Goal: Find specific page/section: Find specific page/section

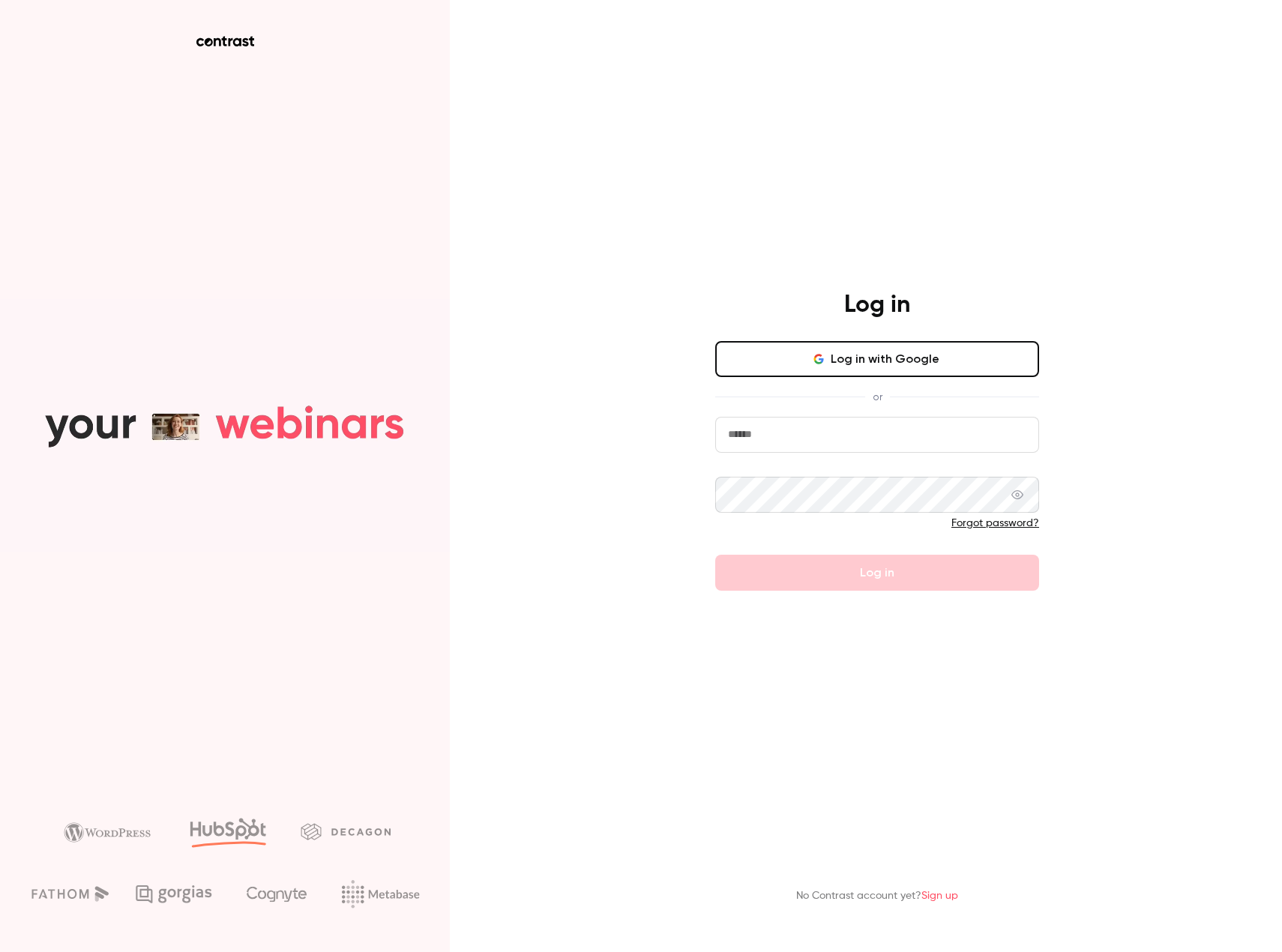
click at [853, 430] on input "email" at bounding box center [876, 434] width 324 height 36
type input "**********"
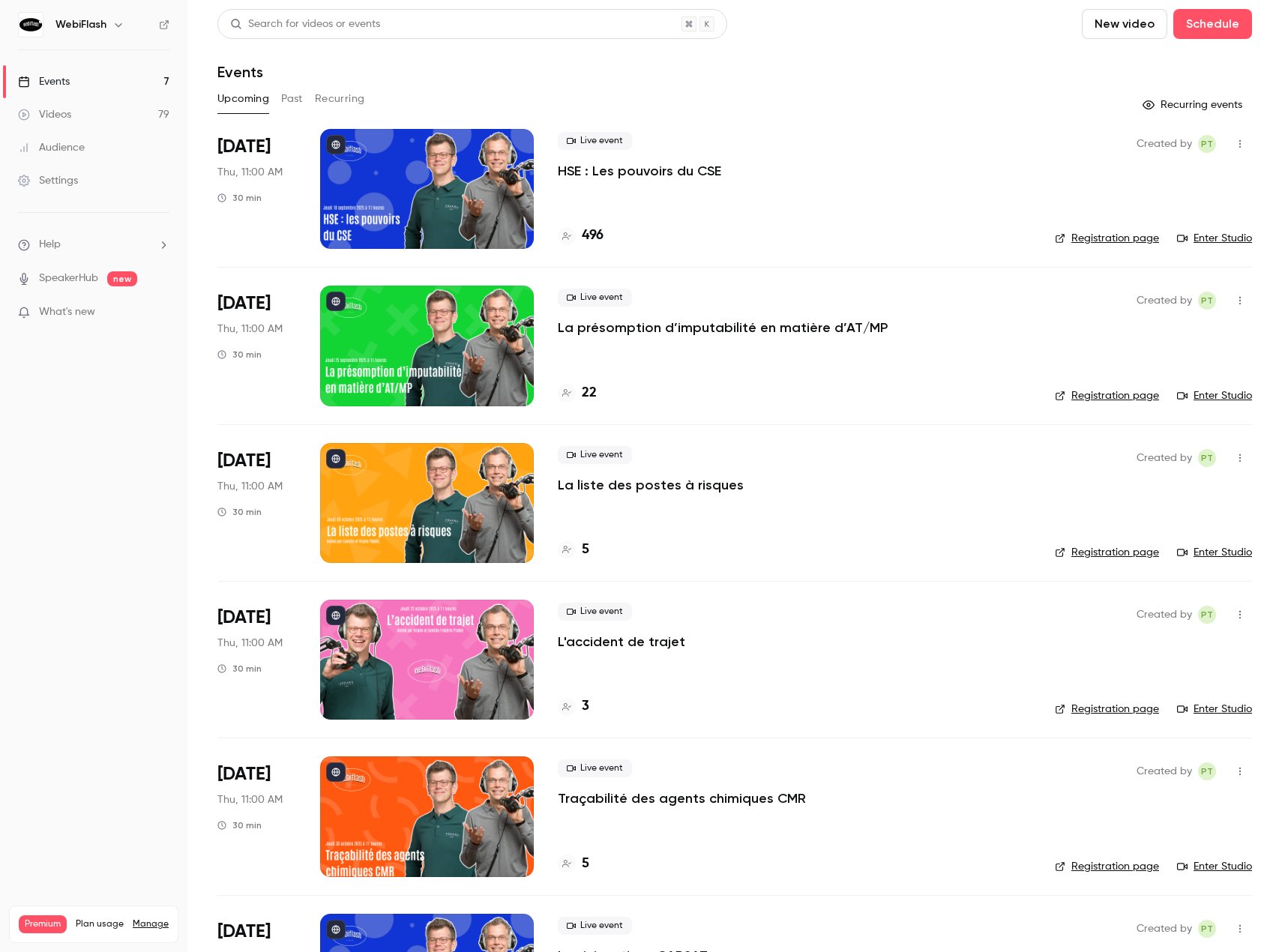
click at [304, 97] on div "Upcoming Past Recurring" at bounding box center [734, 99] width 1034 height 24
click at [297, 97] on button "Past" at bounding box center [292, 99] width 22 height 24
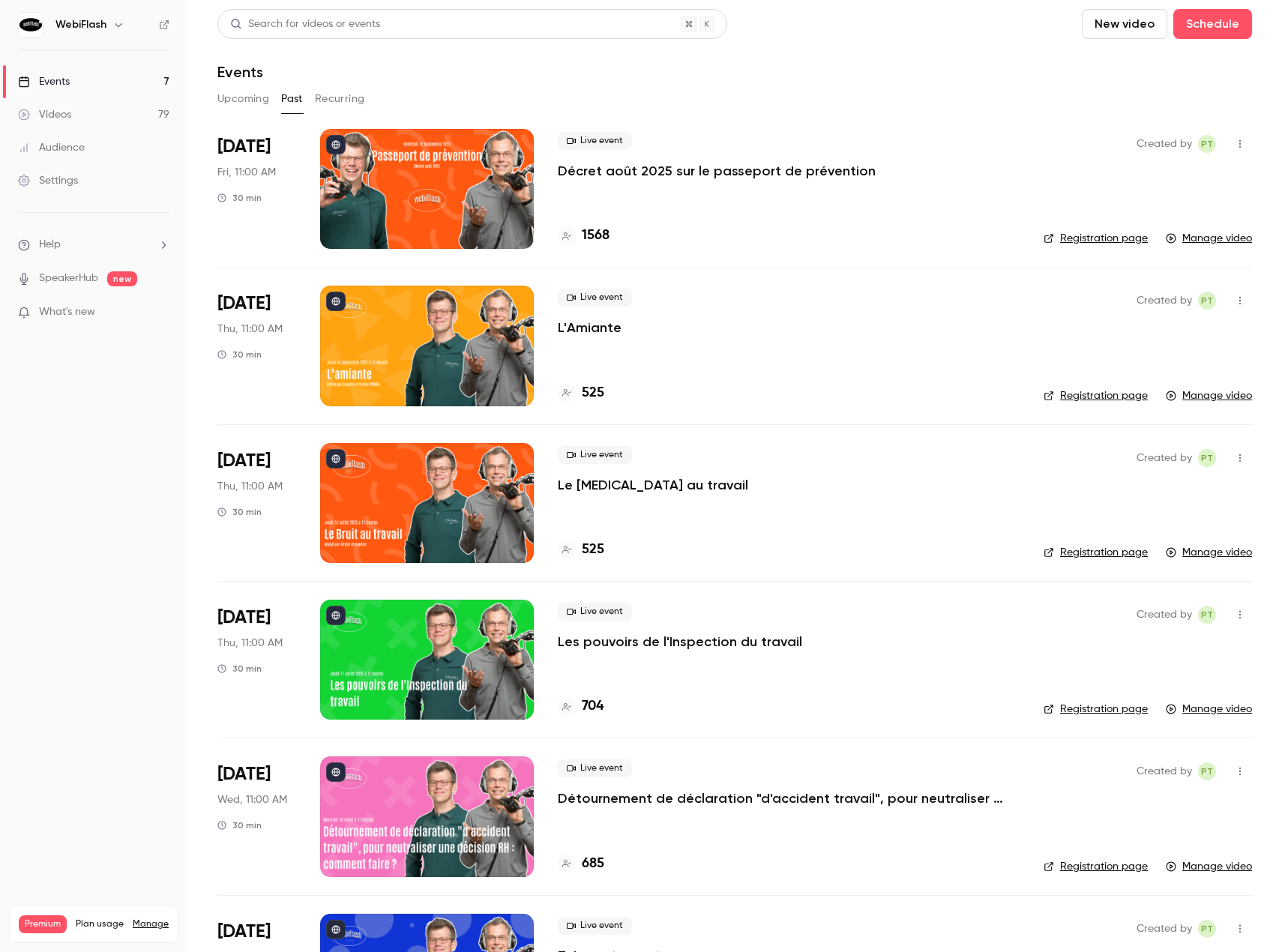
click at [584, 235] on h4 "1568" at bounding box center [596, 235] width 28 height 20
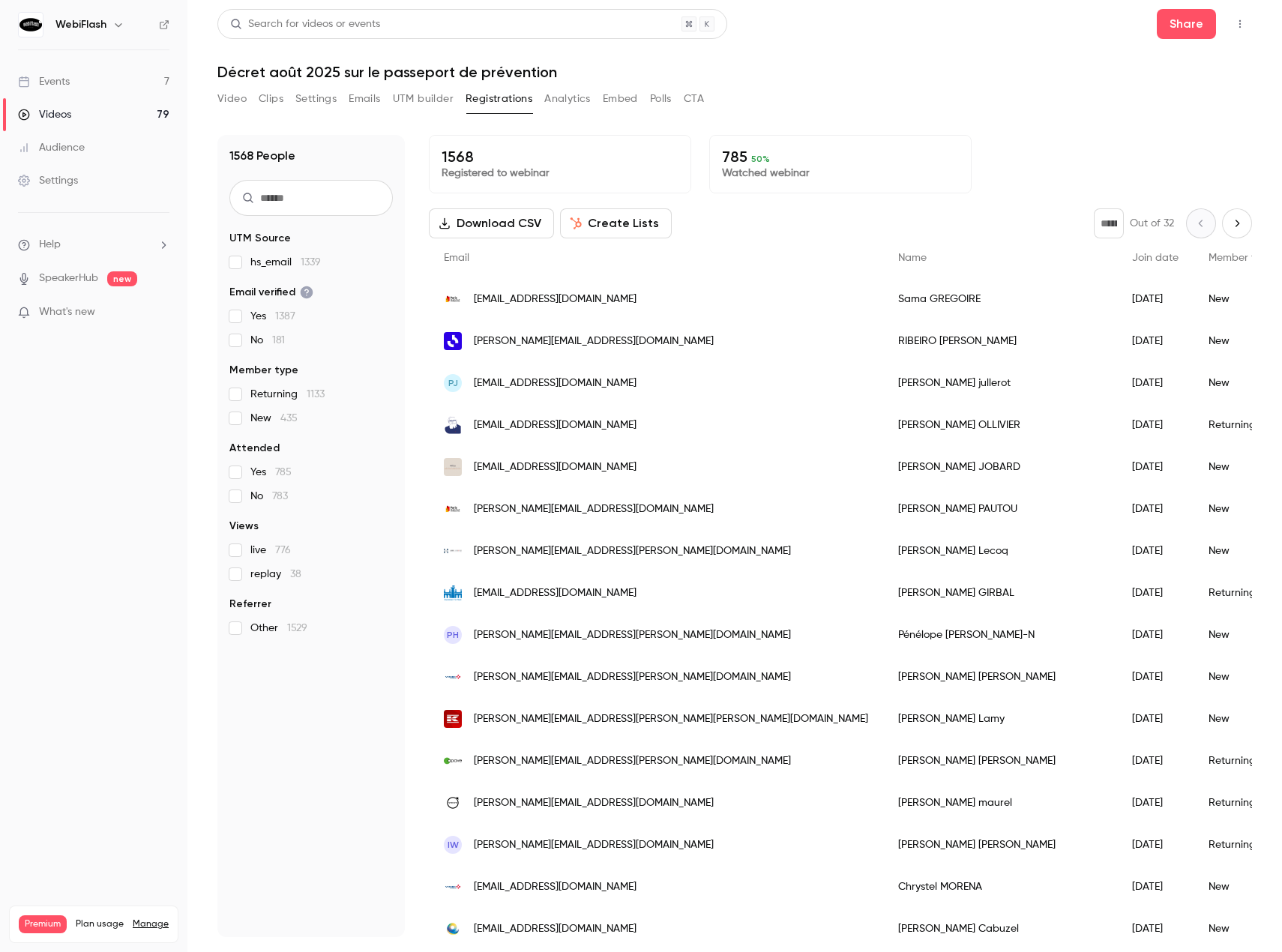
click at [299, 191] on input "text" at bounding box center [311, 197] width 163 height 36
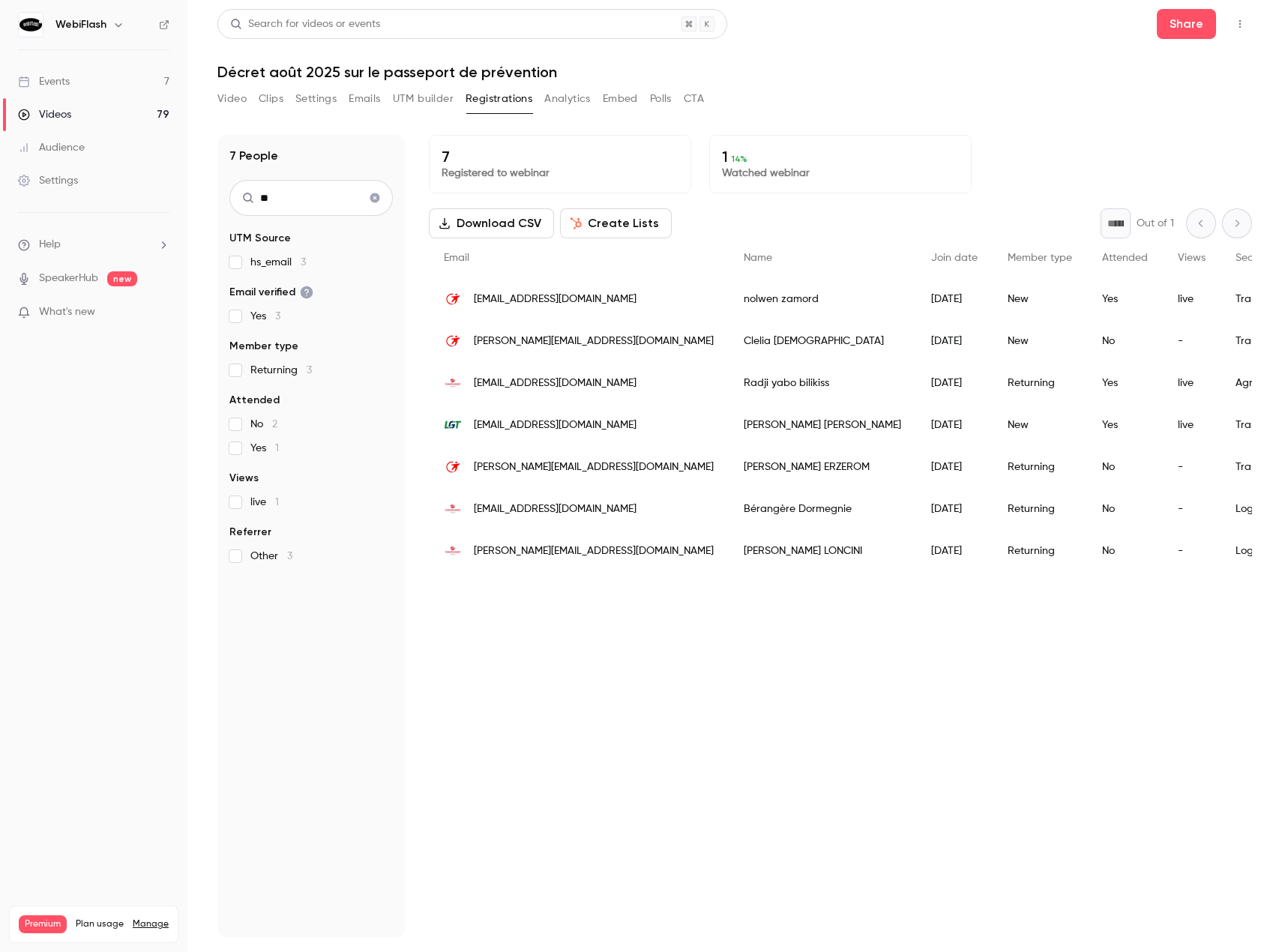
type input "*"
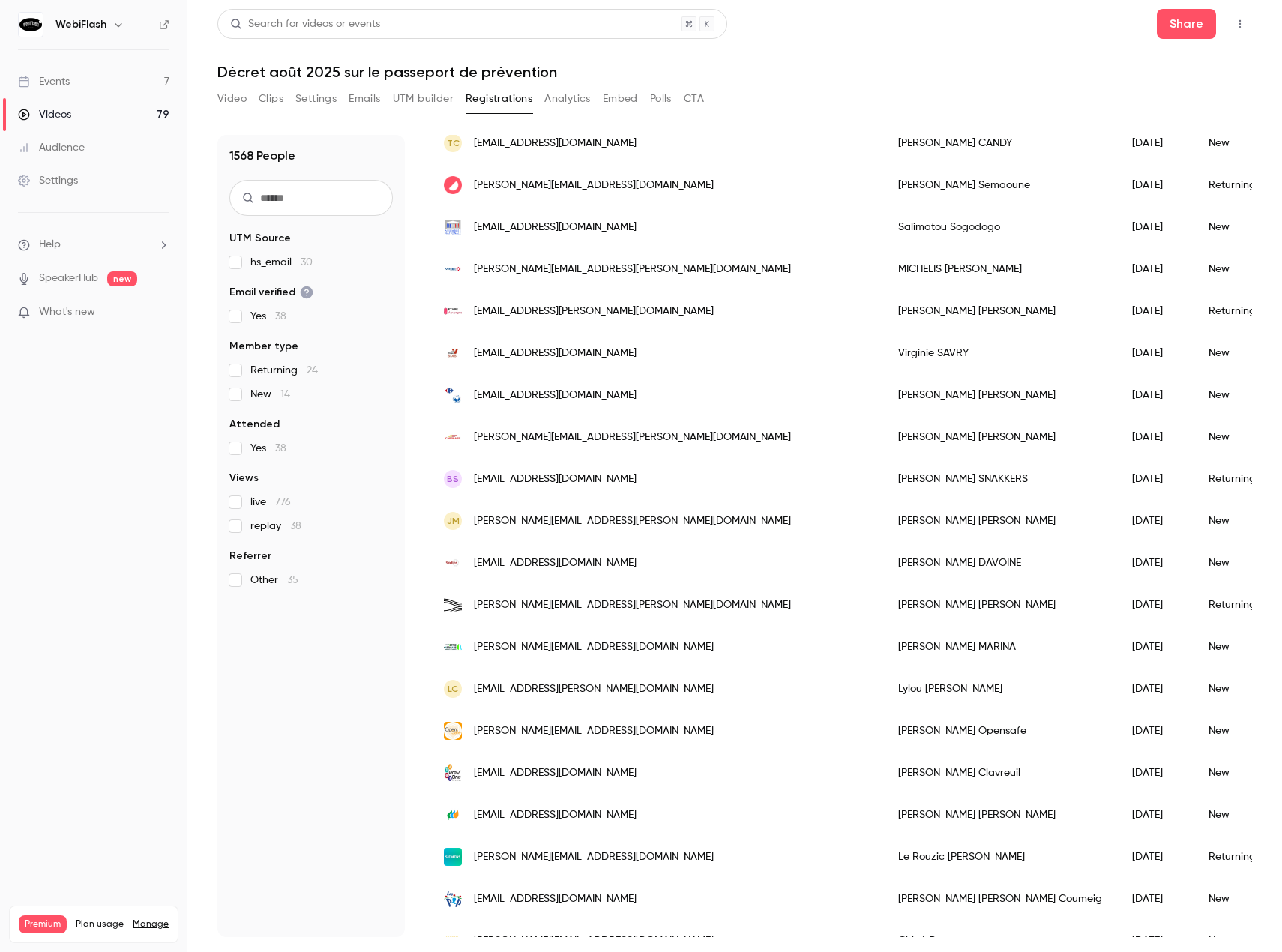
scroll to position [948, 0]
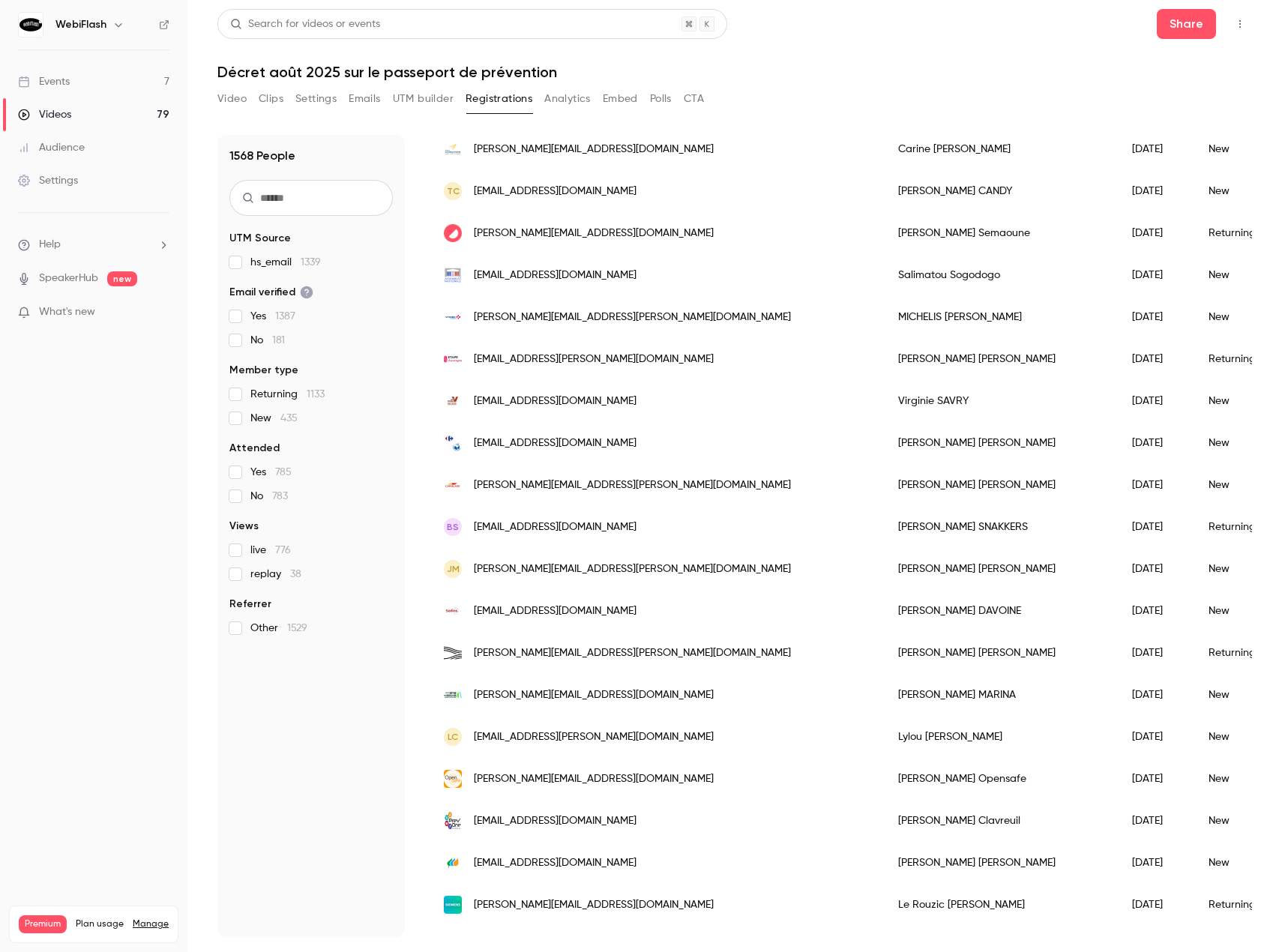
click at [307, 199] on input "text" at bounding box center [311, 197] width 163 height 36
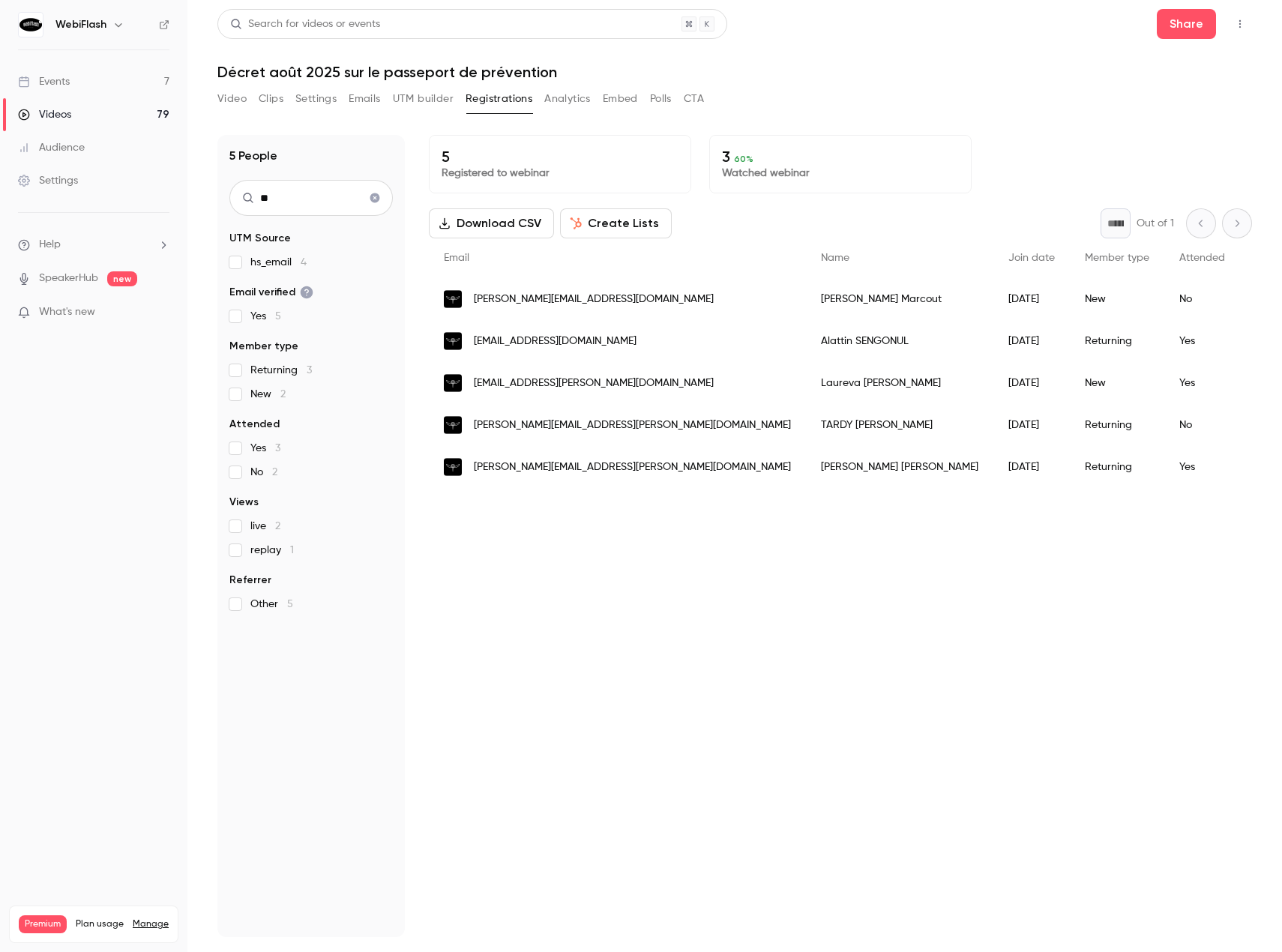
type input "*"
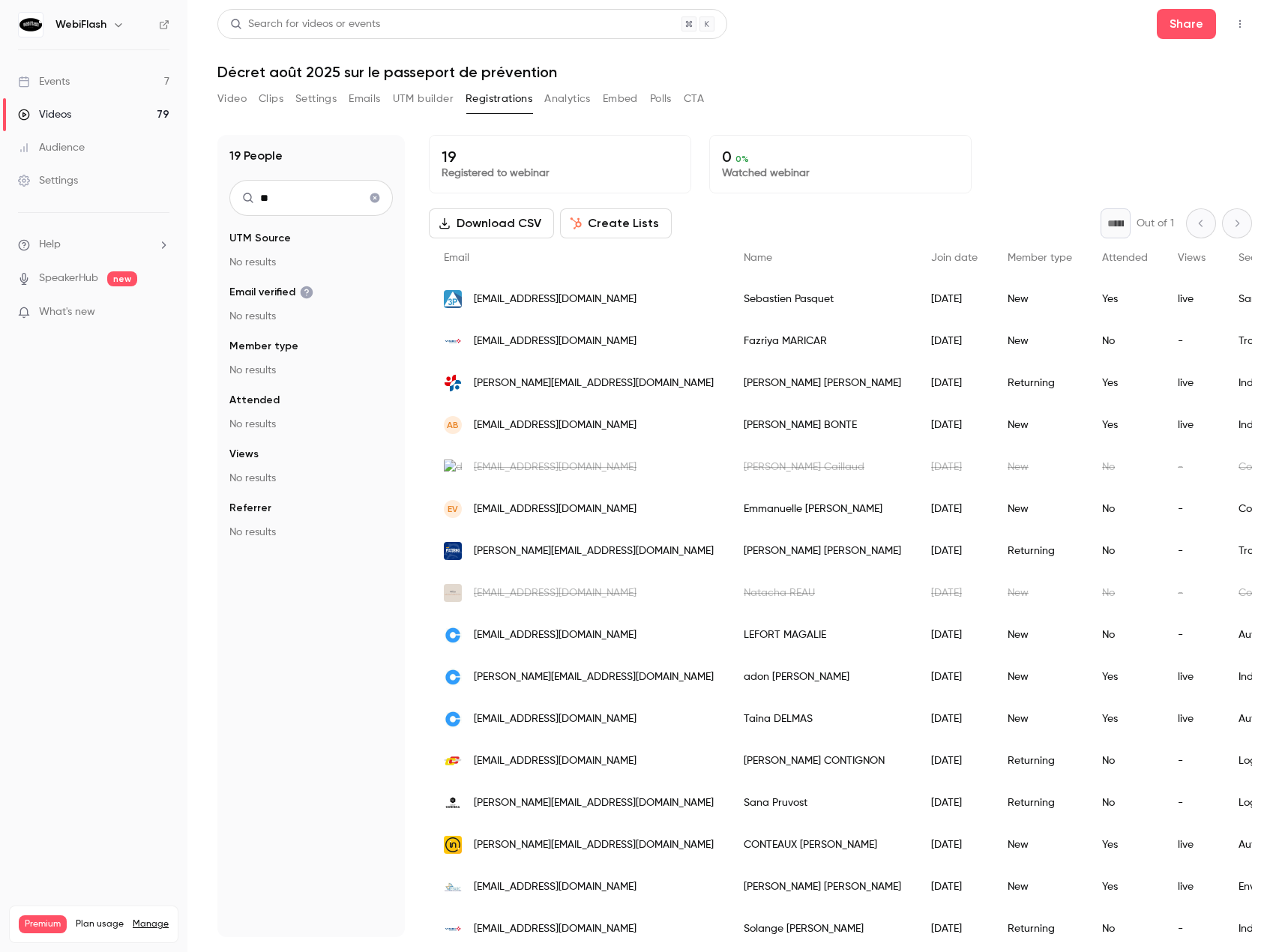
type input "*"
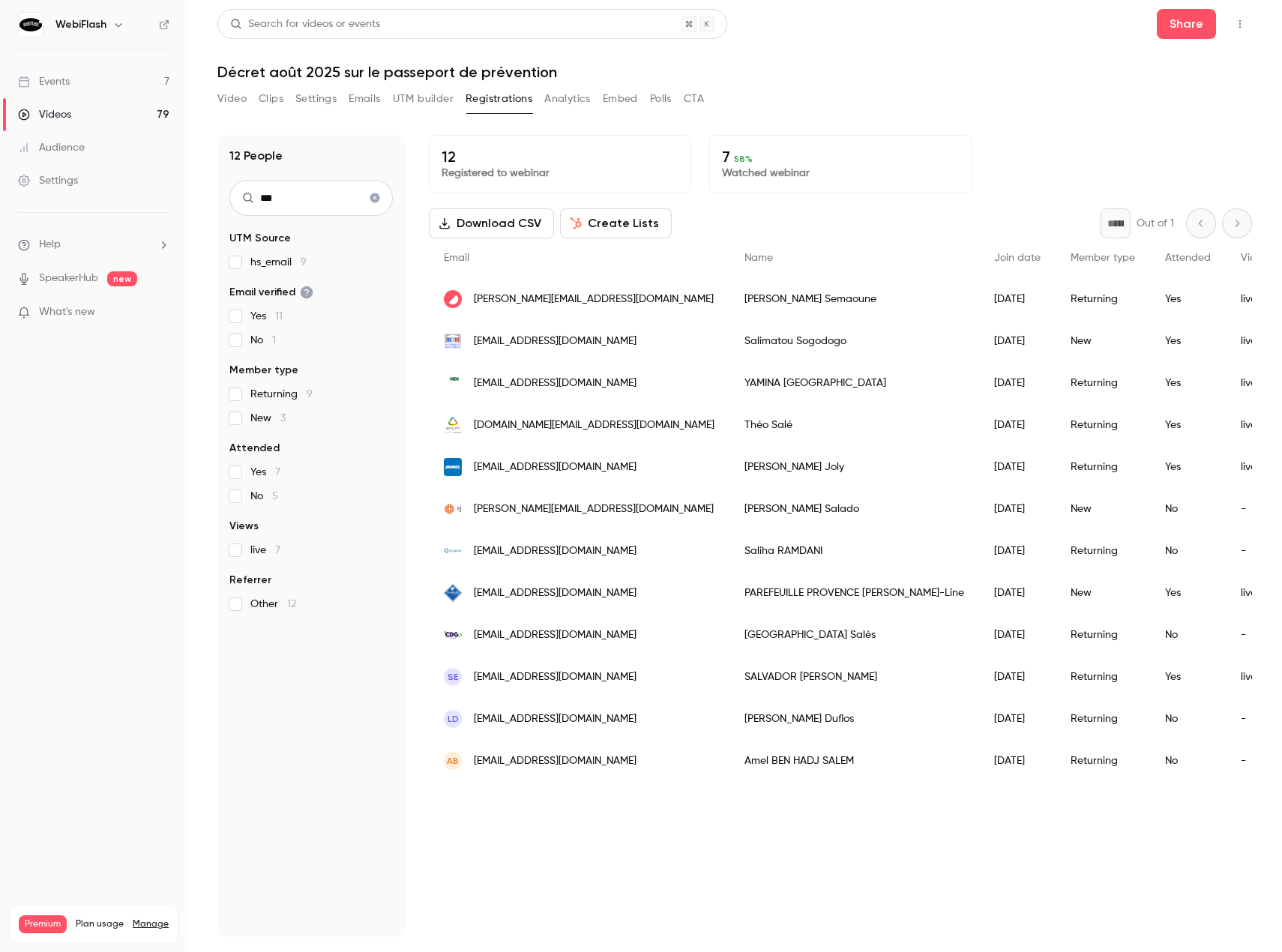
type input "***"
click at [370, 201] on icon "Clear search" at bounding box center [375, 198] width 12 height 10
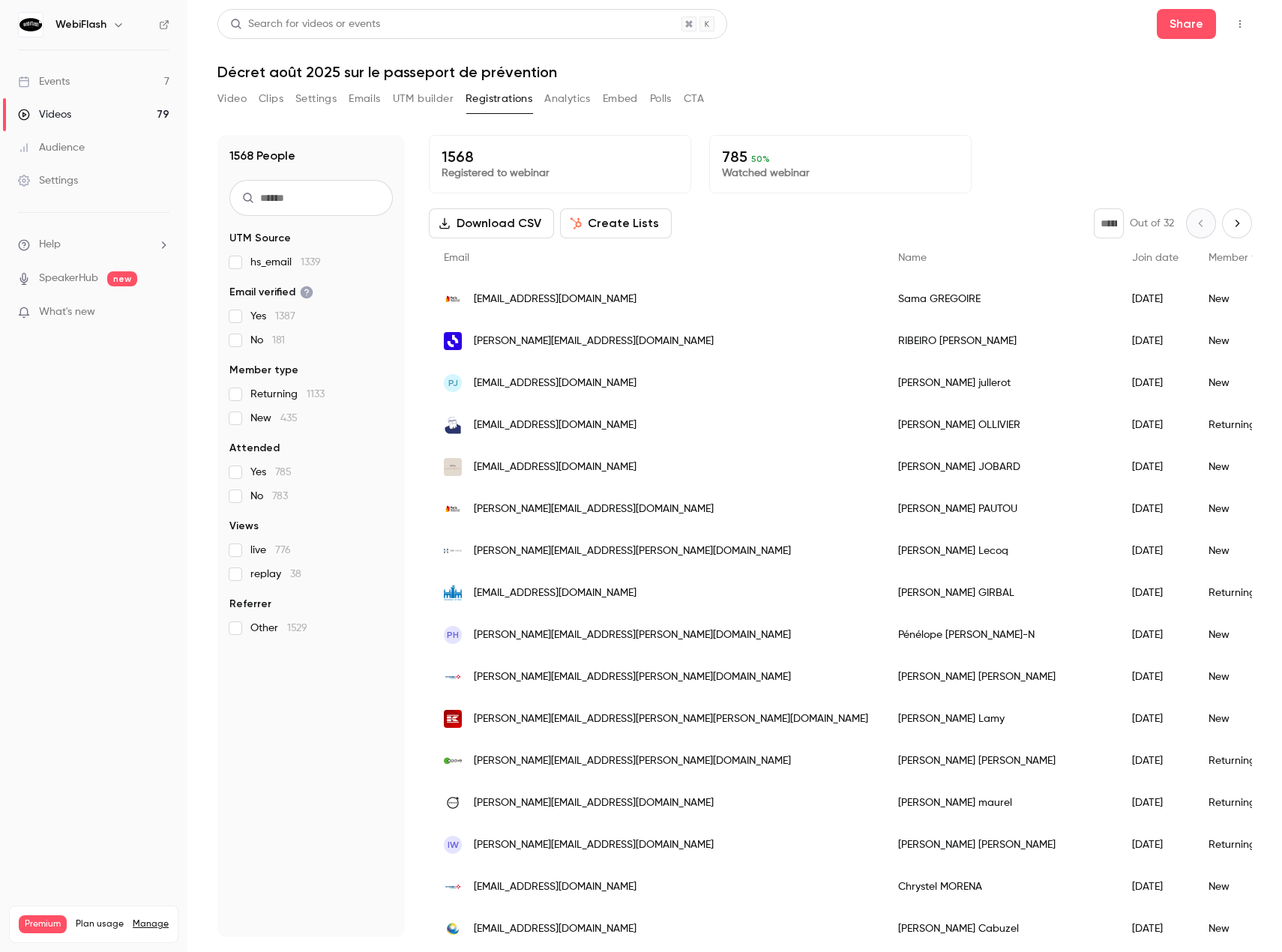
click at [425, 101] on button "UTM builder" at bounding box center [423, 99] width 61 height 24
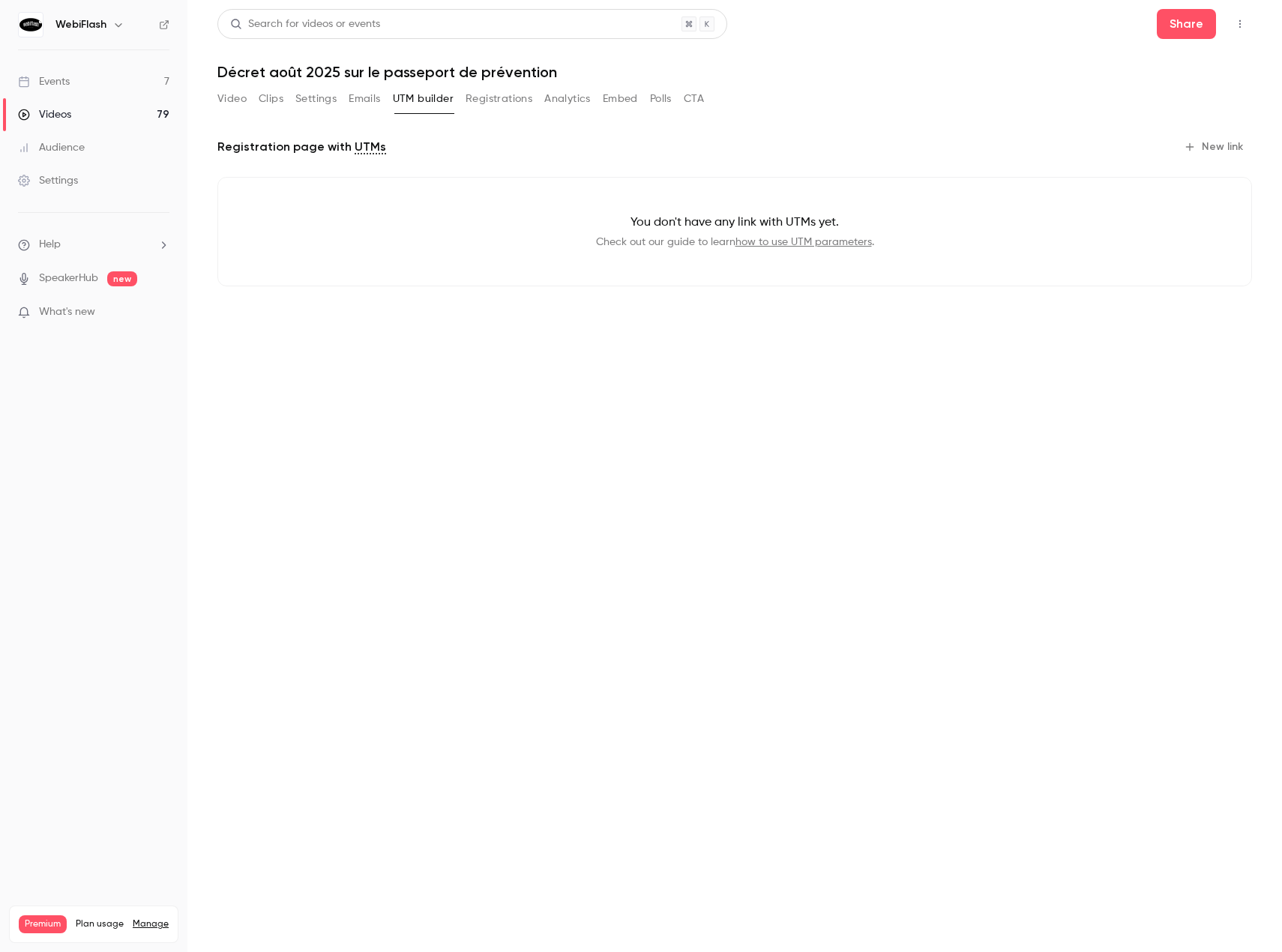
click at [365, 97] on button "Emails" at bounding box center [364, 99] width 31 height 24
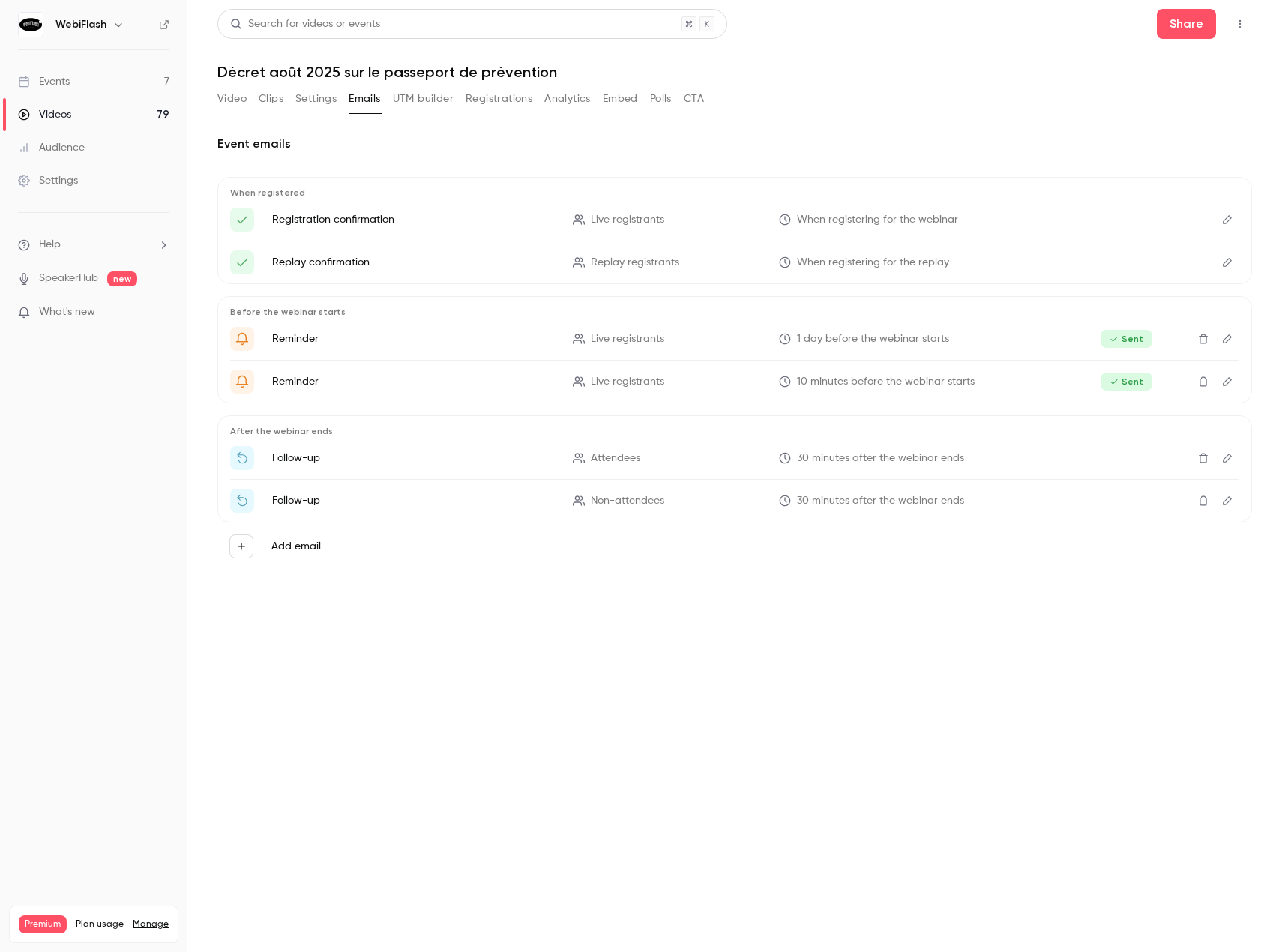
click at [312, 98] on button "Settings" at bounding box center [315, 99] width 41 height 24
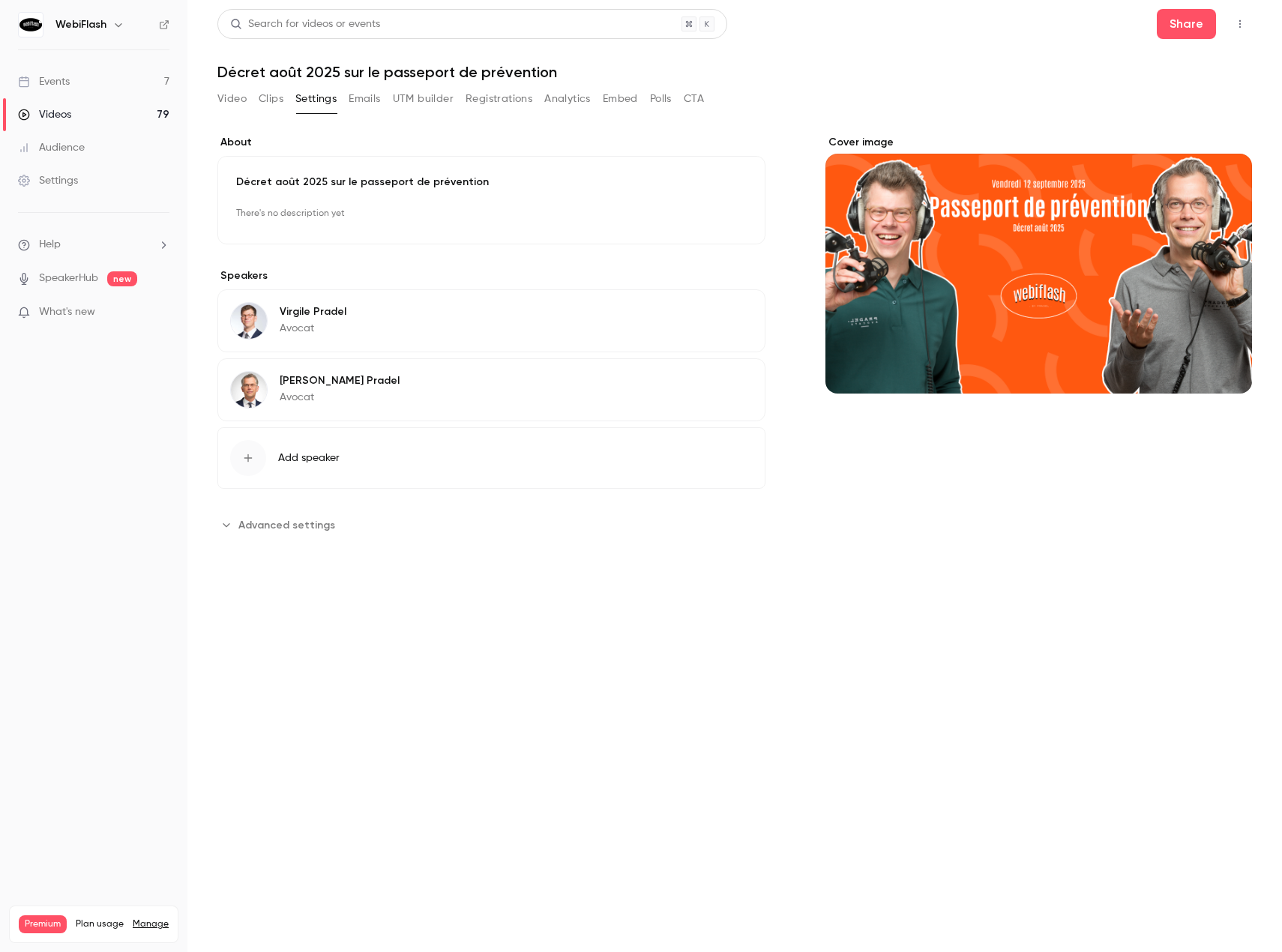
click at [262, 102] on button "Clips" at bounding box center [271, 99] width 24 height 24
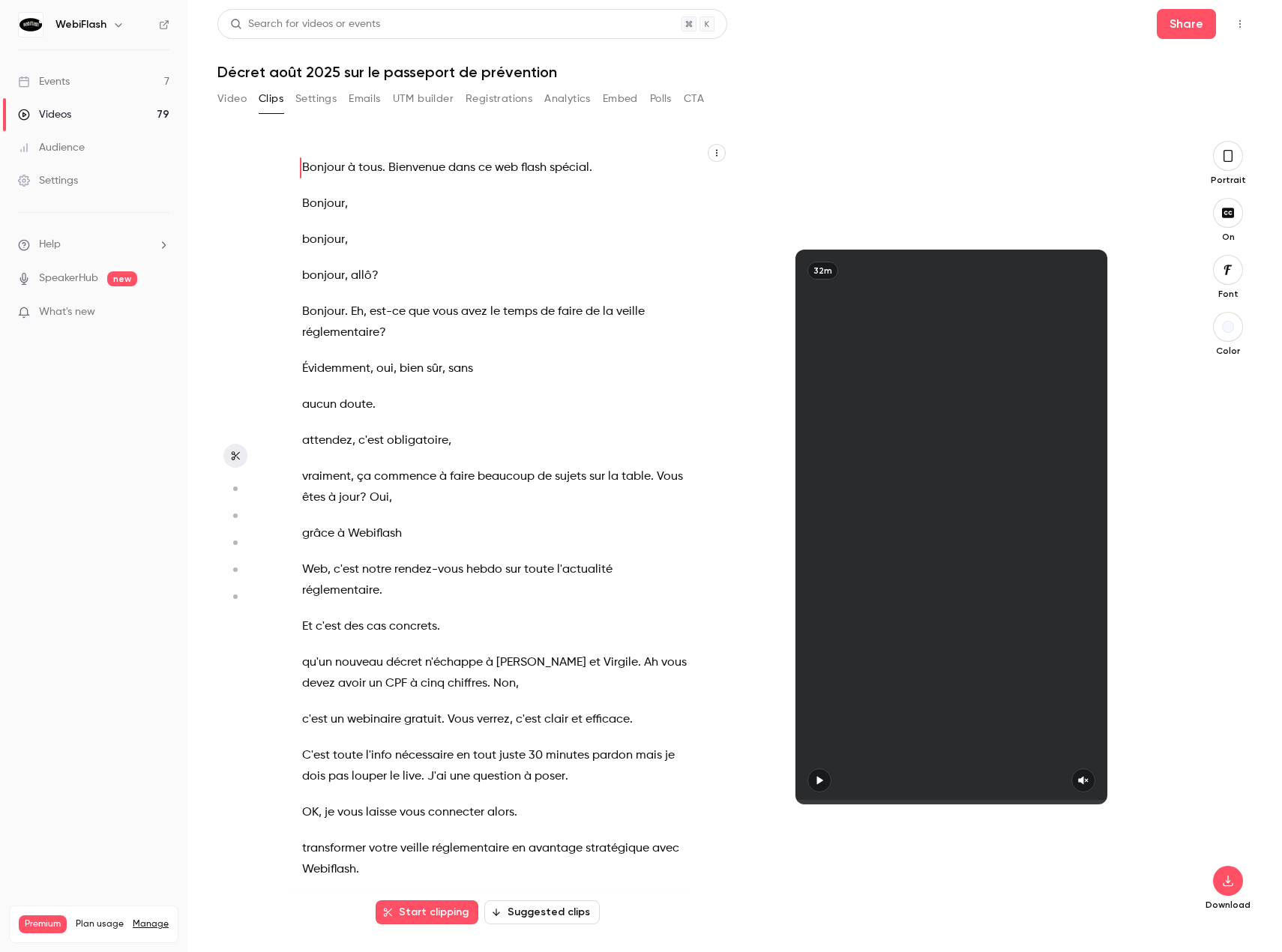
click at [217, 106] on button "Video" at bounding box center [232, 99] width 30 height 24
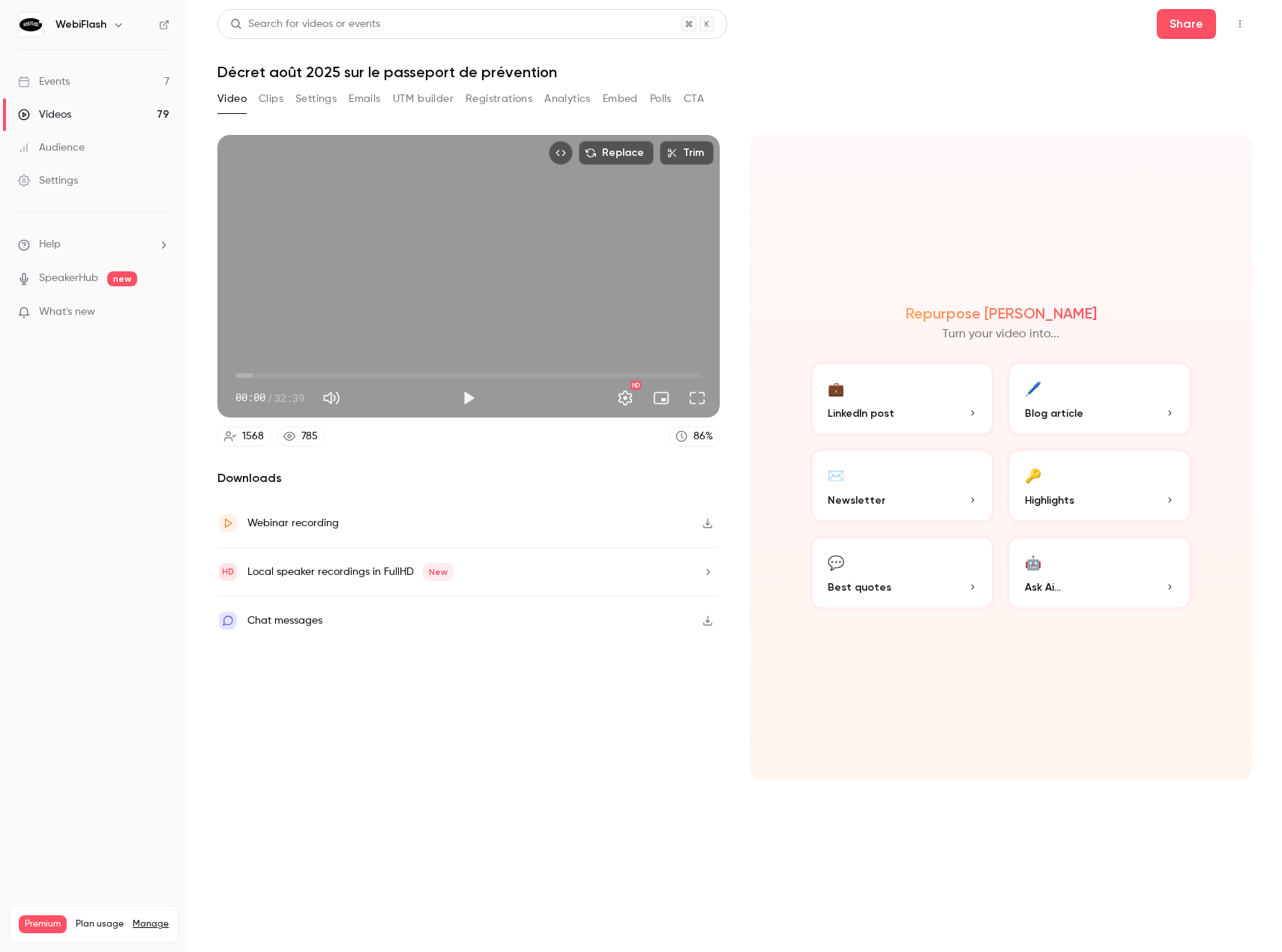
click at [613, 102] on button "Embed" at bounding box center [620, 99] width 36 height 24
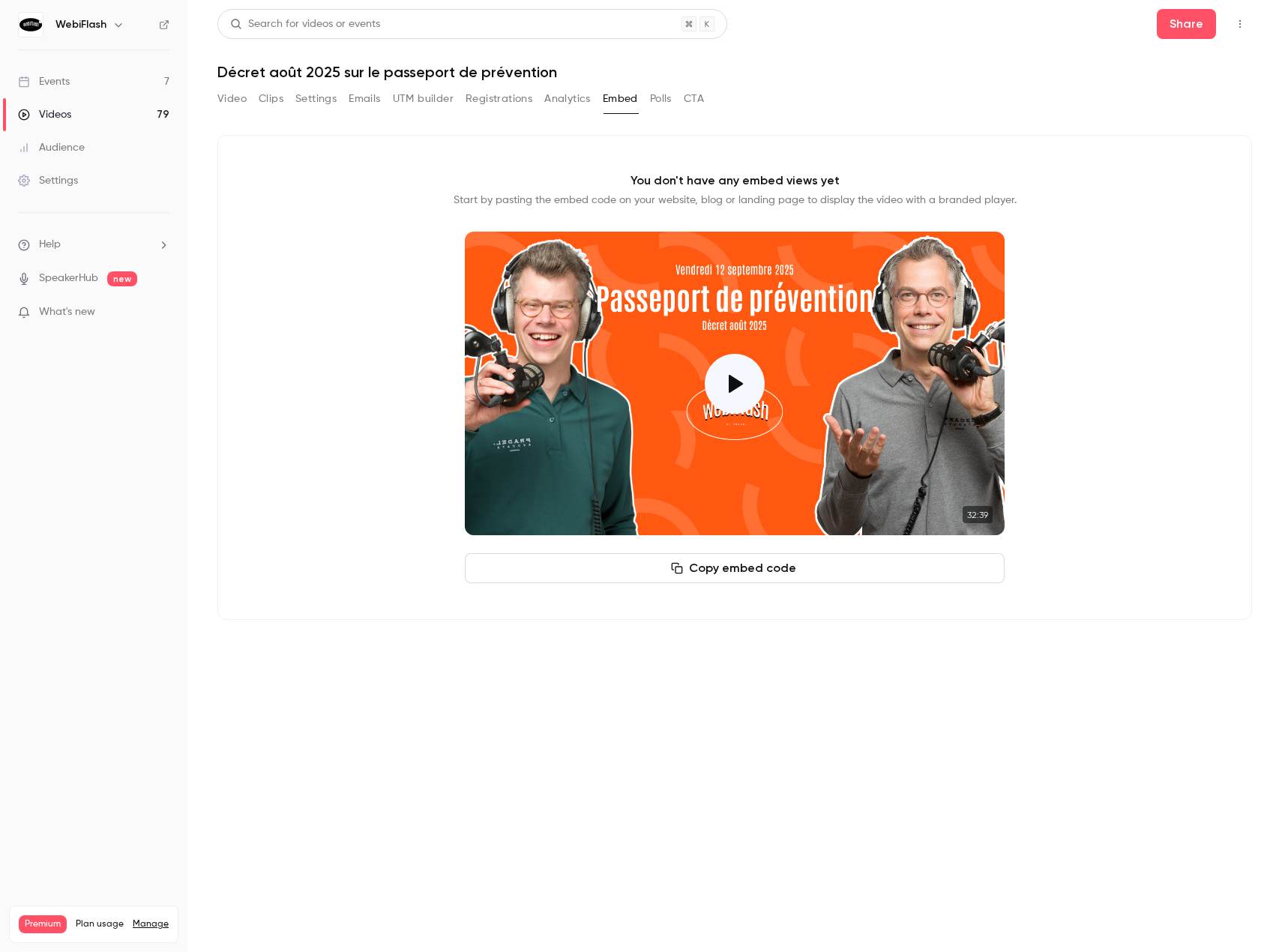
click at [655, 101] on button "Polls" at bounding box center [660, 99] width 22 height 24
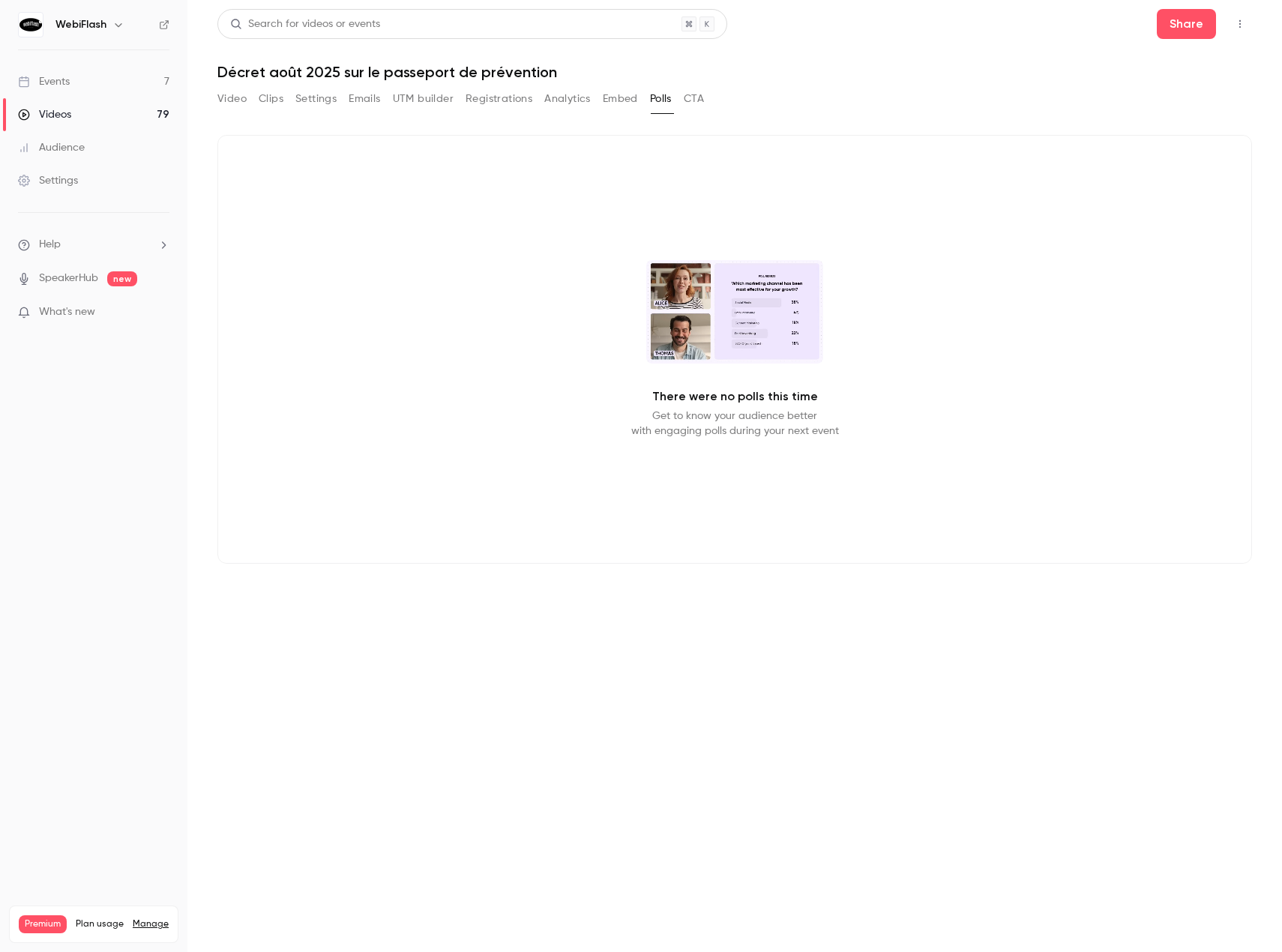
click at [692, 101] on button "CTA" at bounding box center [693, 99] width 20 height 24
